Goal: Task Accomplishment & Management: Use online tool/utility

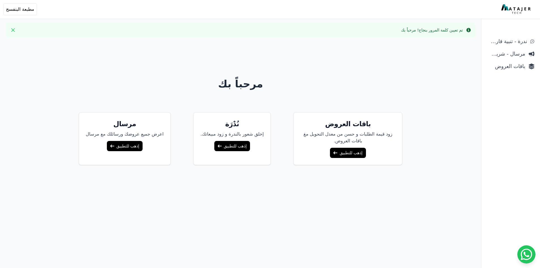
click at [350, 151] on link "إذهب للتطبيق" at bounding box center [348, 153] width 36 height 10
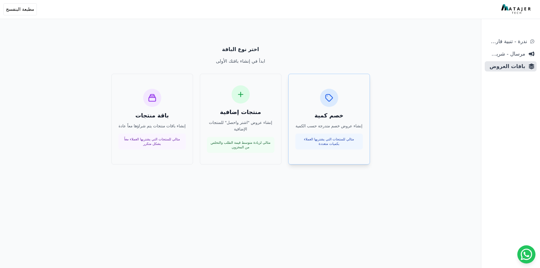
click at [335, 128] on p "إنشاء عروض خصم متدرجة حسب الكمية" at bounding box center [328, 126] width 67 height 7
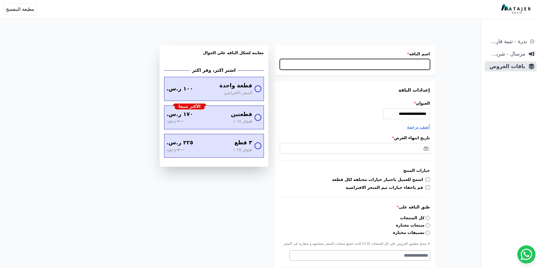
click at [409, 63] on input "اسم الباقة *" at bounding box center [355, 64] width 150 height 11
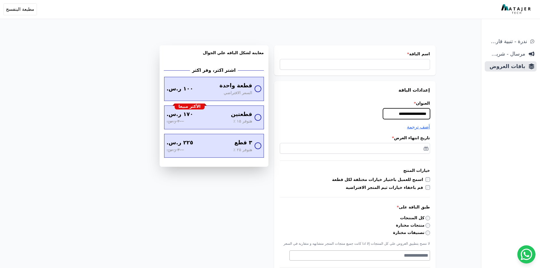
click at [404, 115] on input "**********" at bounding box center [406, 113] width 47 height 11
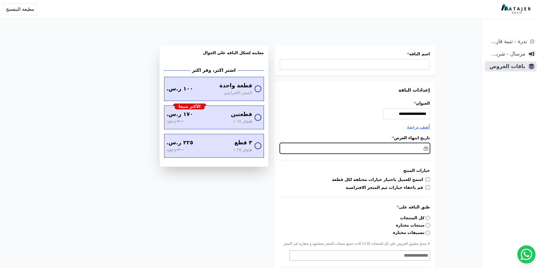
click at [386, 151] on input "text" at bounding box center [355, 148] width 150 height 11
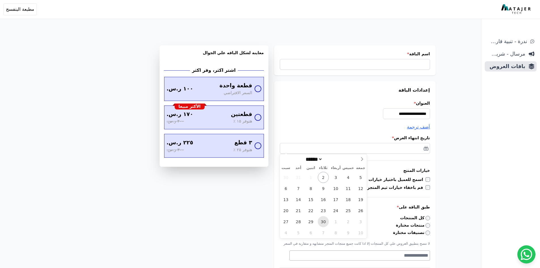
click at [324, 223] on span "30" at bounding box center [323, 221] width 11 height 11
type input "**********"
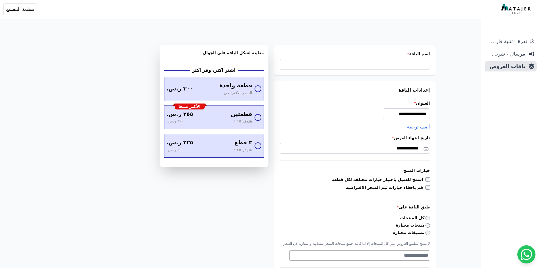
click at [428, 182] on div "اسمح للعميل باختيار خيارات مختلفة لكل قطعة" at bounding box center [355, 180] width 150 height 6
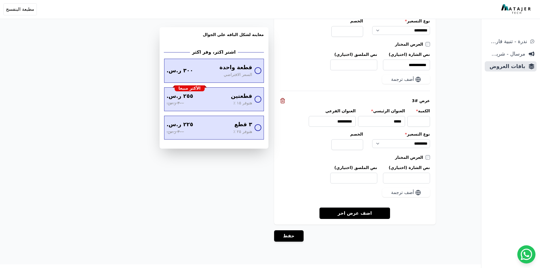
scroll to position [660, 0]
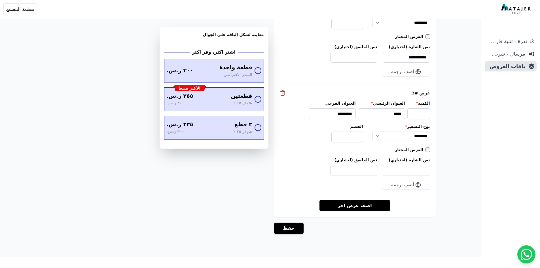
click at [362, 207] on link "اضف عرض اخر" at bounding box center [354, 205] width 71 height 12
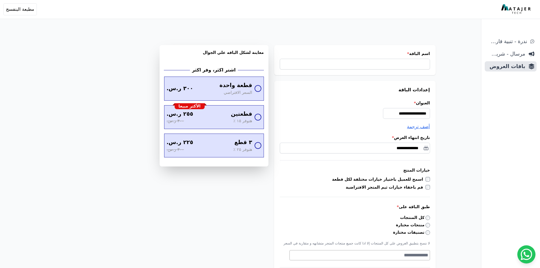
scroll to position [0, 0]
click at [509, 51] on span "مرسال - شريط دعاية" at bounding box center [506, 54] width 38 height 8
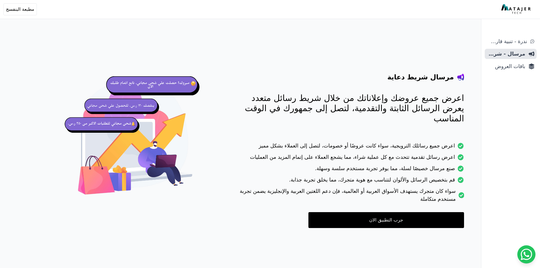
click at [509, 47] on ul "ندرة - تنبية قارب علي النفاذ مرسال - شريط دعاية باقات العروض" at bounding box center [510, 53] width 52 height 35
